Goal: Navigation & Orientation: Understand site structure

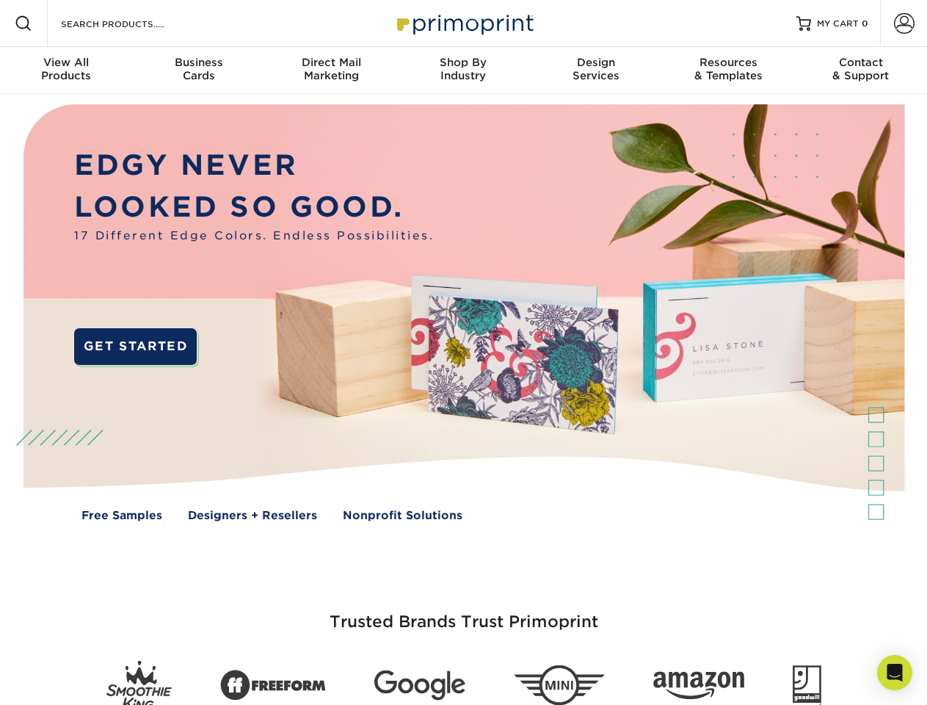
click at [463, 352] on img at bounding box center [462, 323] width 917 height 459
click at [23, 23] on span at bounding box center [24, 24] width 18 height 18
click at [903, 23] on span at bounding box center [904, 23] width 21 height 21
click at [66, 70] on div "View All Products" at bounding box center [66, 69] width 132 height 26
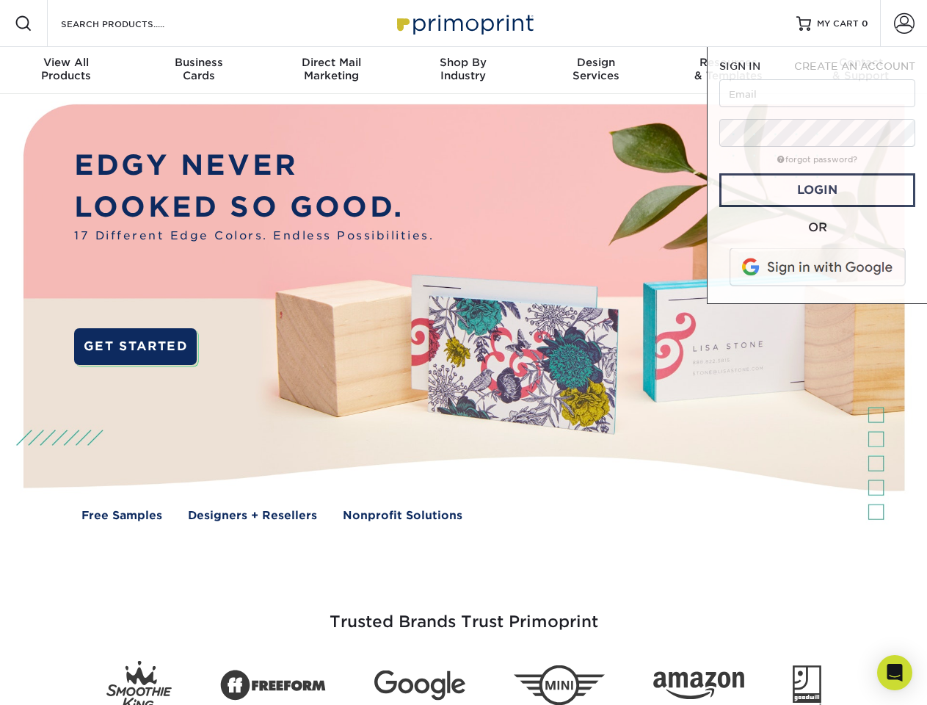
click at [198, 70] on div "Business Cards" at bounding box center [198, 69] width 132 height 26
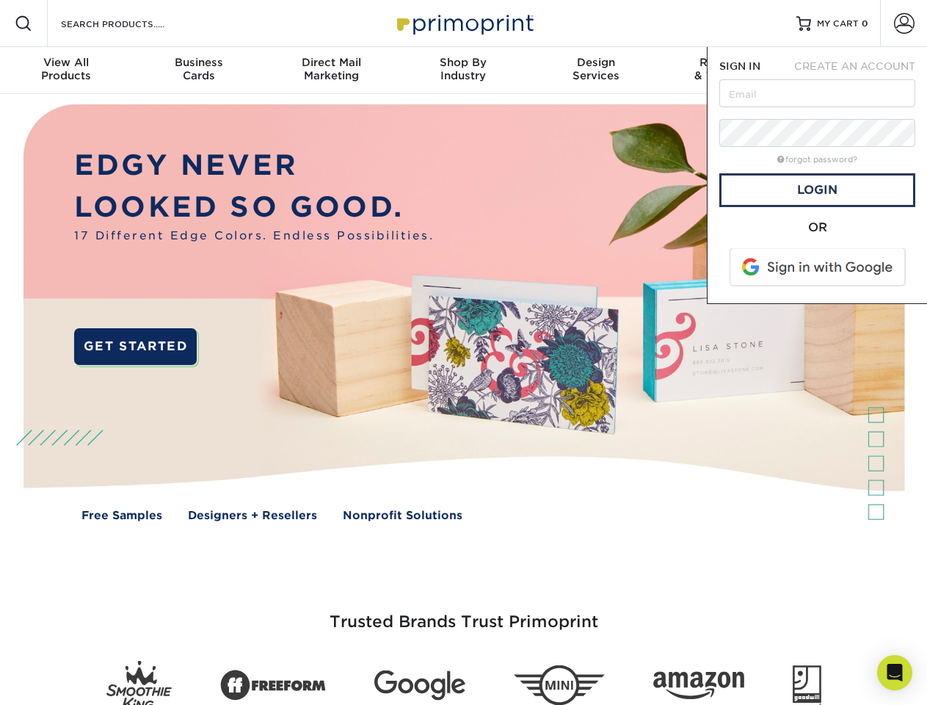
click at [331, 70] on div "Direct Mail Marketing" at bounding box center [331, 69] width 132 height 26
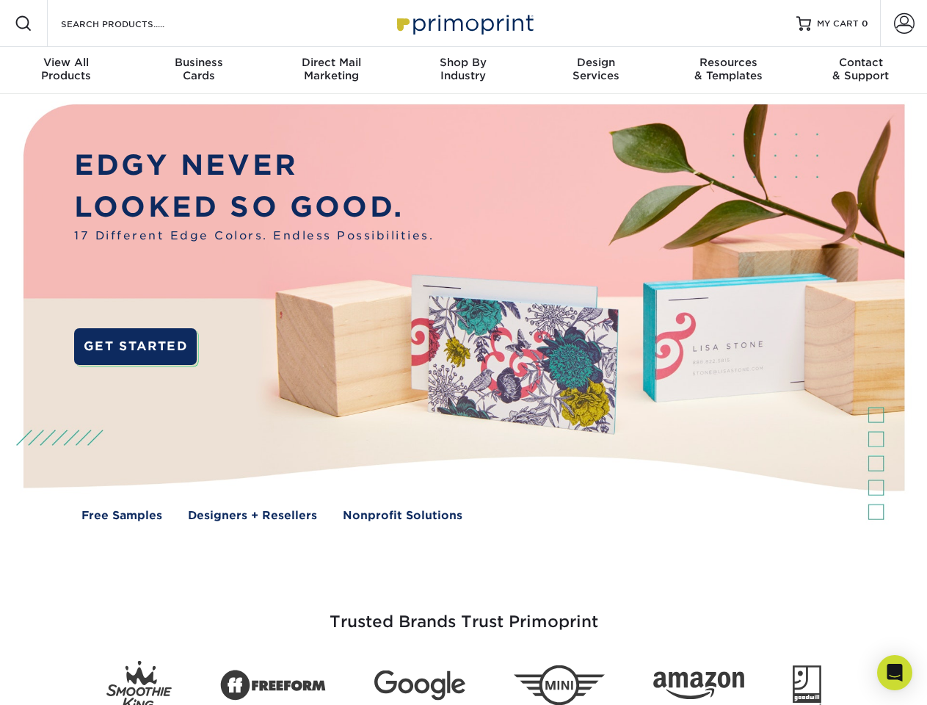
click at [463, 70] on div "Shop By Industry" at bounding box center [463, 69] width 132 height 26
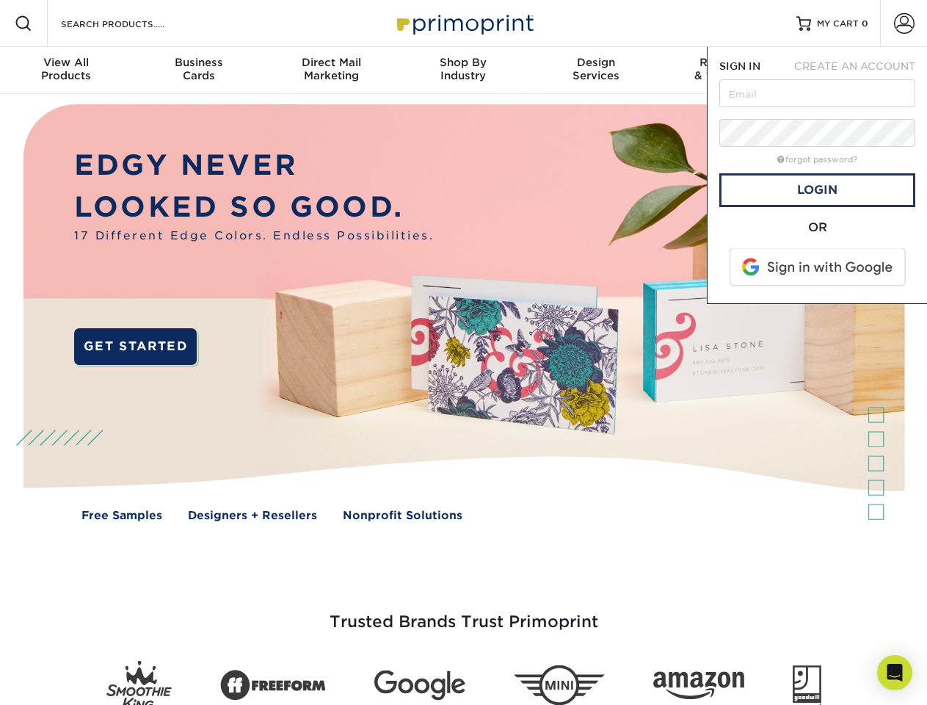
click at [596, 70] on div "Design Services" at bounding box center [596, 69] width 132 height 26
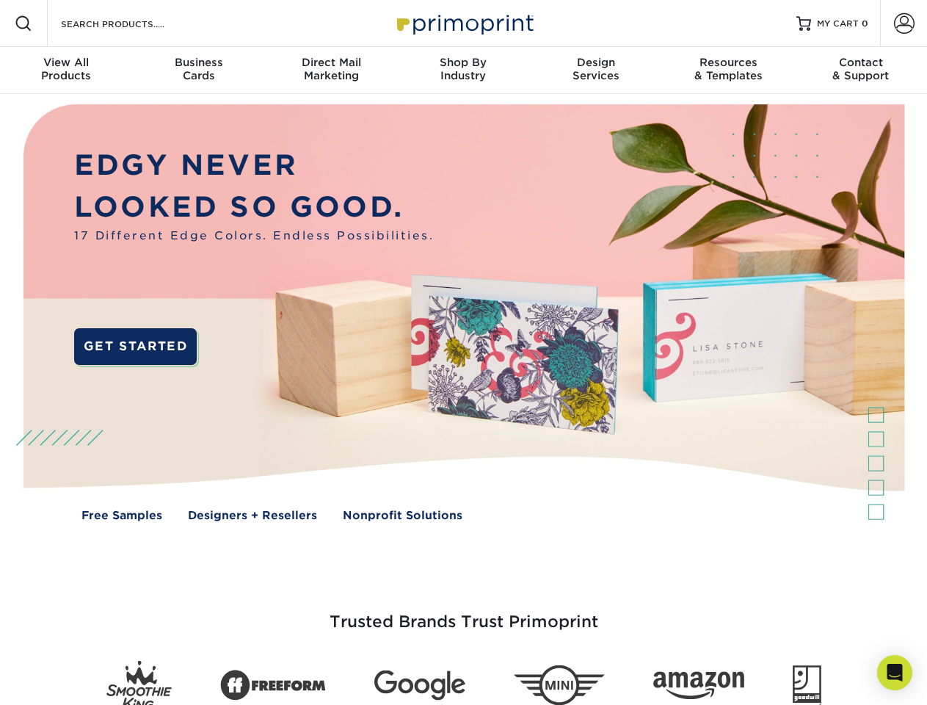
click at [728, 70] on span "SIGN IN" at bounding box center [739, 66] width 41 height 12
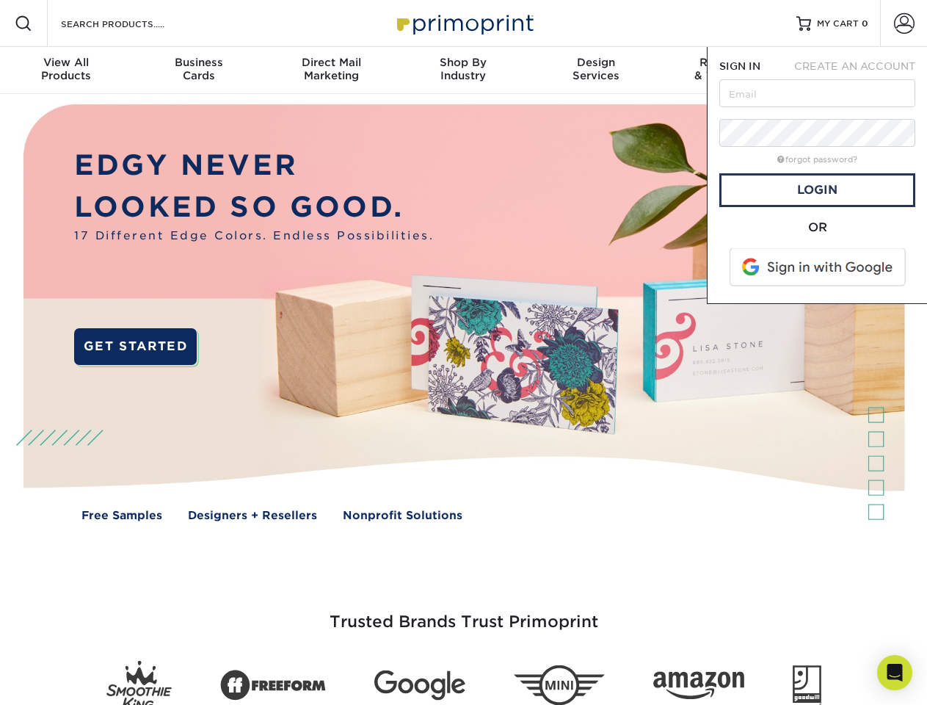
click at [861, 70] on div "Contact & Support" at bounding box center [861, 69] width 132 height 26
